Goal: Task Accomplishment & Management: Use online tool/utility

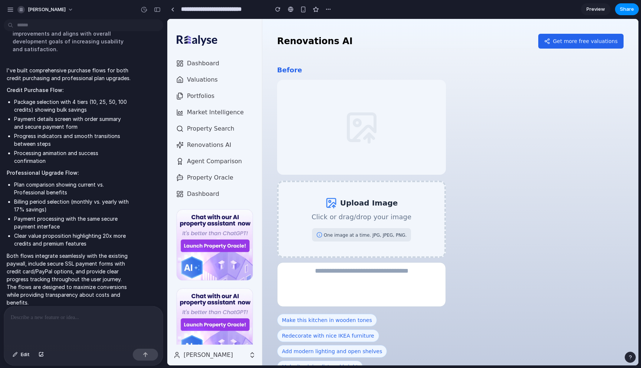
scroll to position [46, 0]
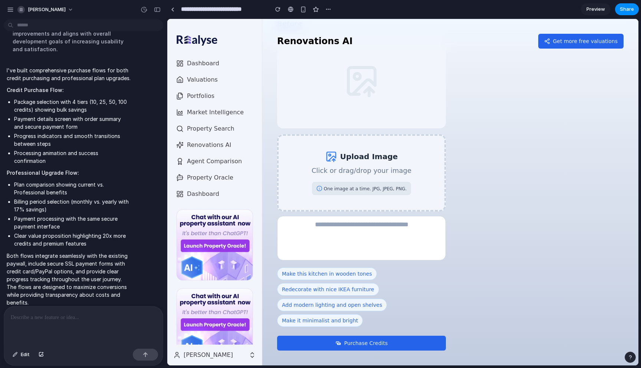
click at [61, 316] on p at bounding box center [84, 317] width 146 height 9
click at [365, 345] on button "Purchase Credits" at bounding box center [361, 343] width 169 height 15
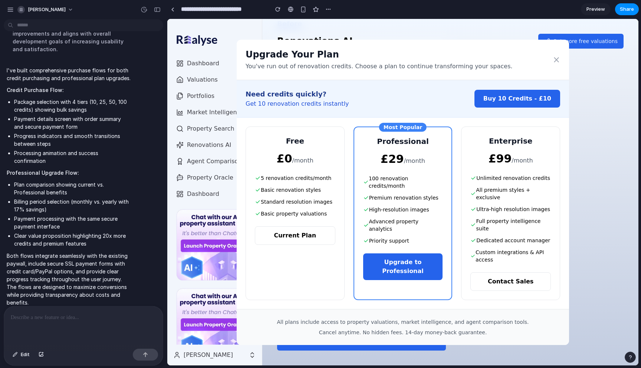
click at [558, 66] on button "×" at bounding box center [556, 60] width 7 height 12
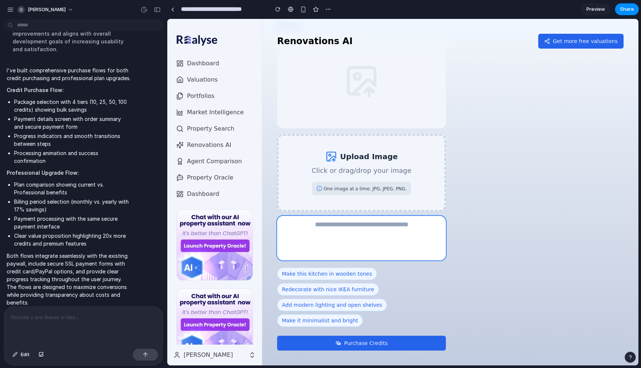
click at [369, 232] on textarea at bounding box center [361, 238] width 169 height 45
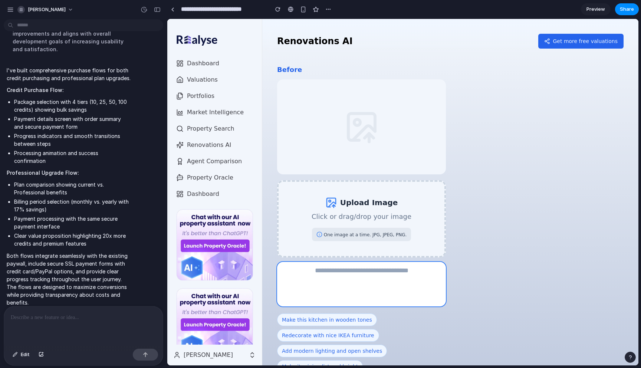
scroll to position [0, 0]
click at [80, 317] on p at bounding box center [84, 317] width 146 height 9
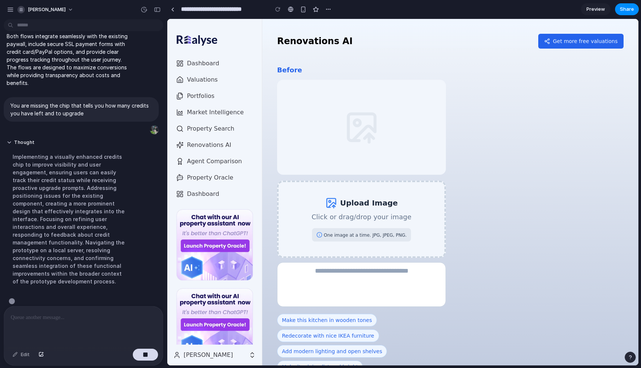
scroll to position [481, 0]
click at [216, 145] on span "Renovations AI" at bounding box center [209, 145] width 45 height 9
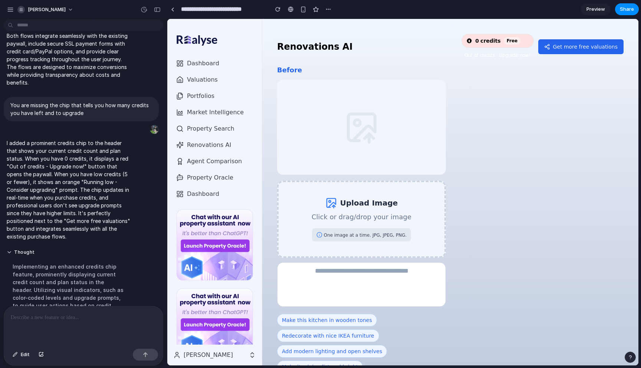
scroll to position [582, 0]
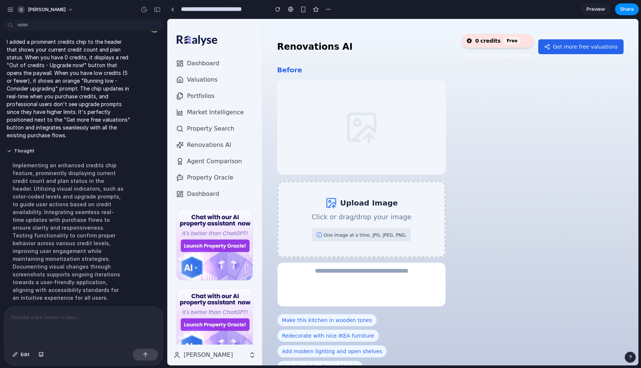
click at [526, 45] on div "0 credits Free" at bounding box center [498, 41] width 72 height 14
click at [522, 54] on button "Out of credits - Upgrade now!" at bounding box center [498, 55] width 72 height 9
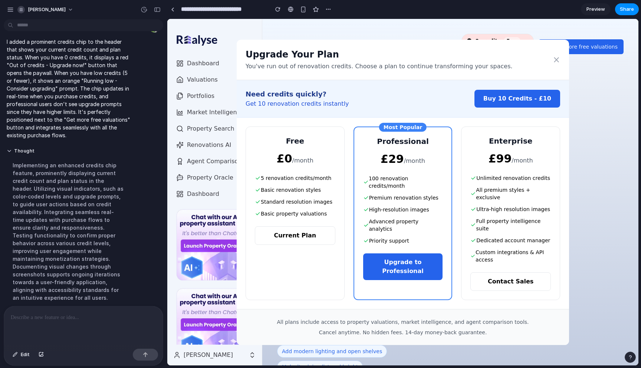
click at [556, 66] on button "×" at bounding box center [556, 60] width 7 height 12
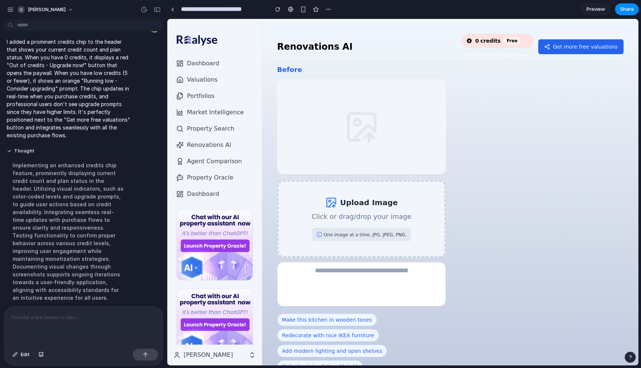
scroll to position [0, 0]
